Goal: Information Seeking & Learning: Find specific fact

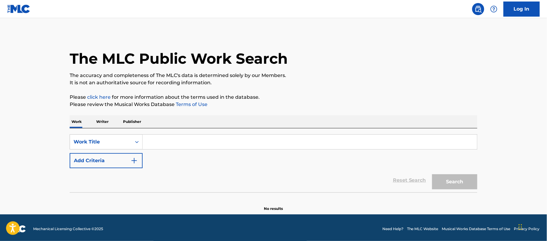
click at [173, 145] on input "Search Form" at bounding box center [310, 141] width 334 height 14
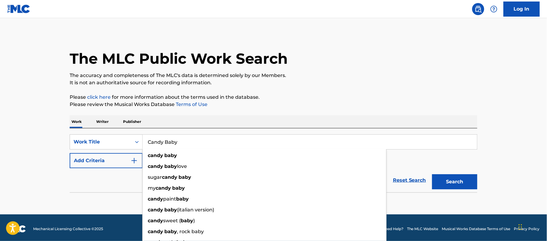
type input "Candy Baby"
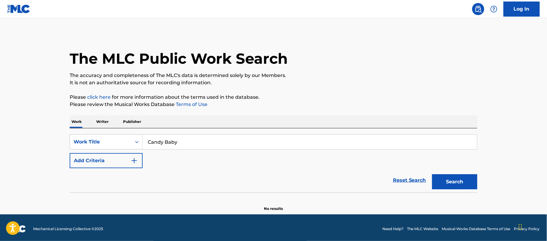
click at [95, 159] on button "Add Criteria" at bounding box center [106, 160] width 73 height 15
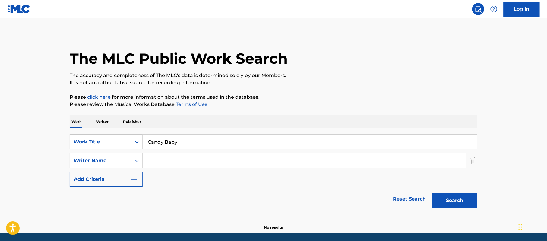
click at [157, 162] on input "Search Form" at bounding box center [304, 160] width 323 height 14
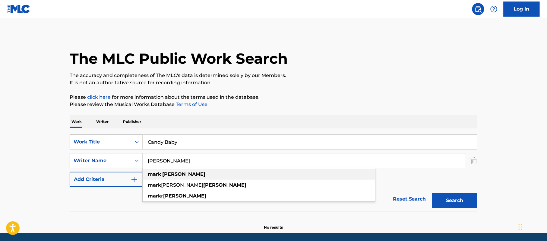
click at [157, 171] on strong "mark" at bounding box center [154, 174] width 13 height 6
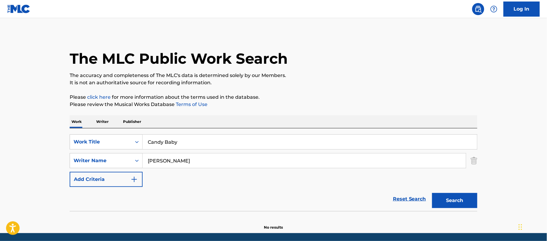
click at [465, 202] on button "Search" at bounding box center [454, 200] width 45 height 15
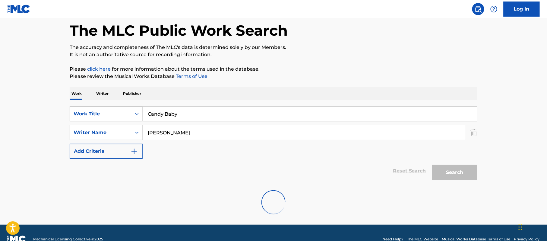
scroll to position [40, 0]
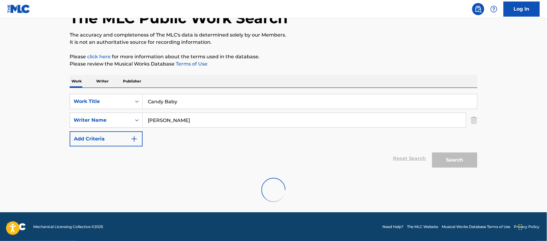
click at [191, 120] on input "[PERSON_NAME]" at bounding box center [304, 120] width 323 height 14
click at [157, 121] on input "[PERSON_NAME]" at bounding box center [304, 120] width 323 height 14
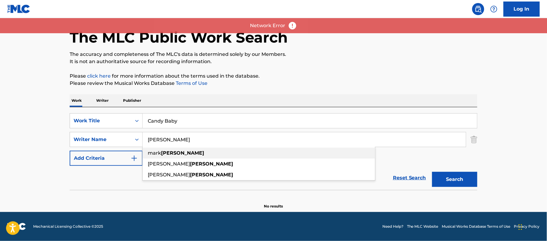
scroll to position [36, 0]
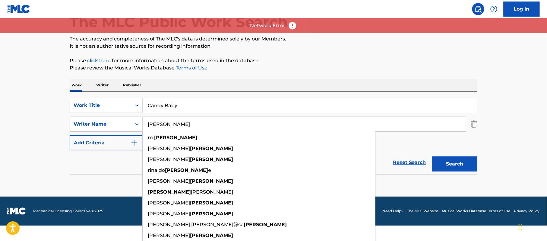
type input "[PERSON_NAME]"
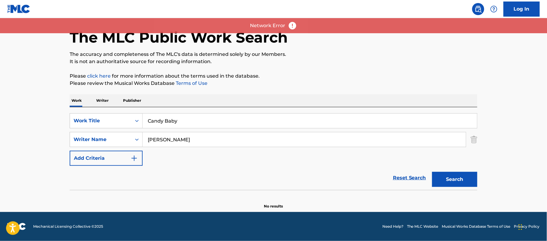
scroll to position [21, 0]
click at [456, 166] on div "Search" at bounding box center [453, 178] width 48 height 24
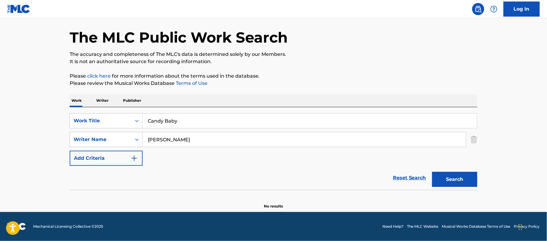
click at [463, 180] on button "Search" at bounding box center [454, 179] width 45 height 15
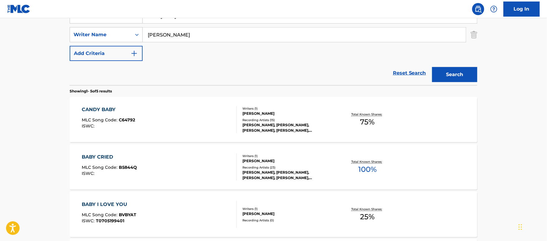
scroll to position [142, 0]
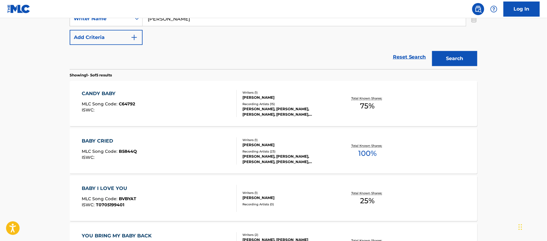
click at [106, 92] on div "CANDY BABY" at bounding box center [108, 93] width 53 height 7
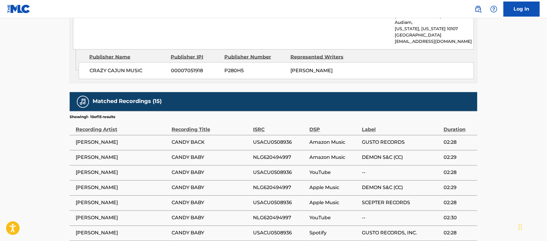
scroll to position [344, 0]
